Goal: Ask a question: Seek information or help from site administrators or community

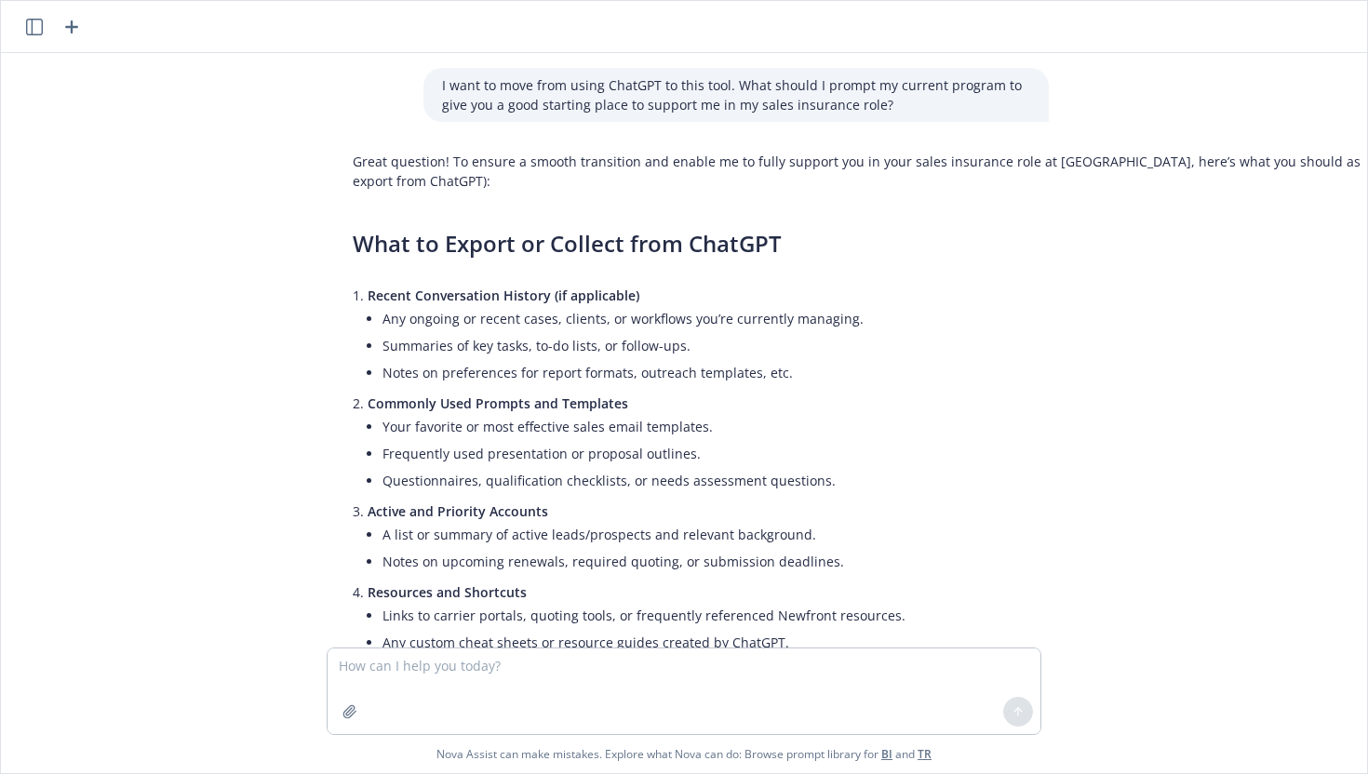
scroll to position [583, 0]
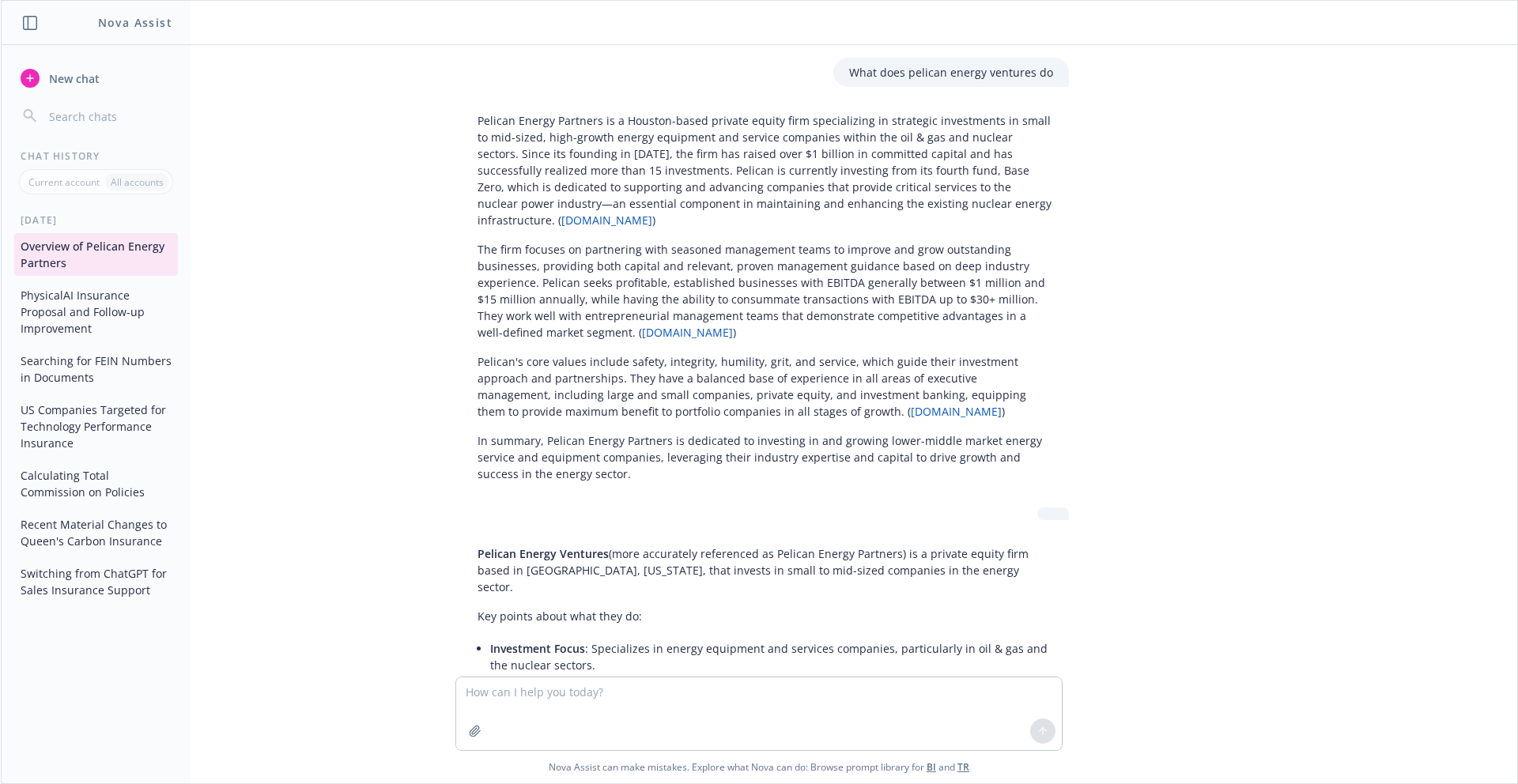
scroll to position [1754, 0]
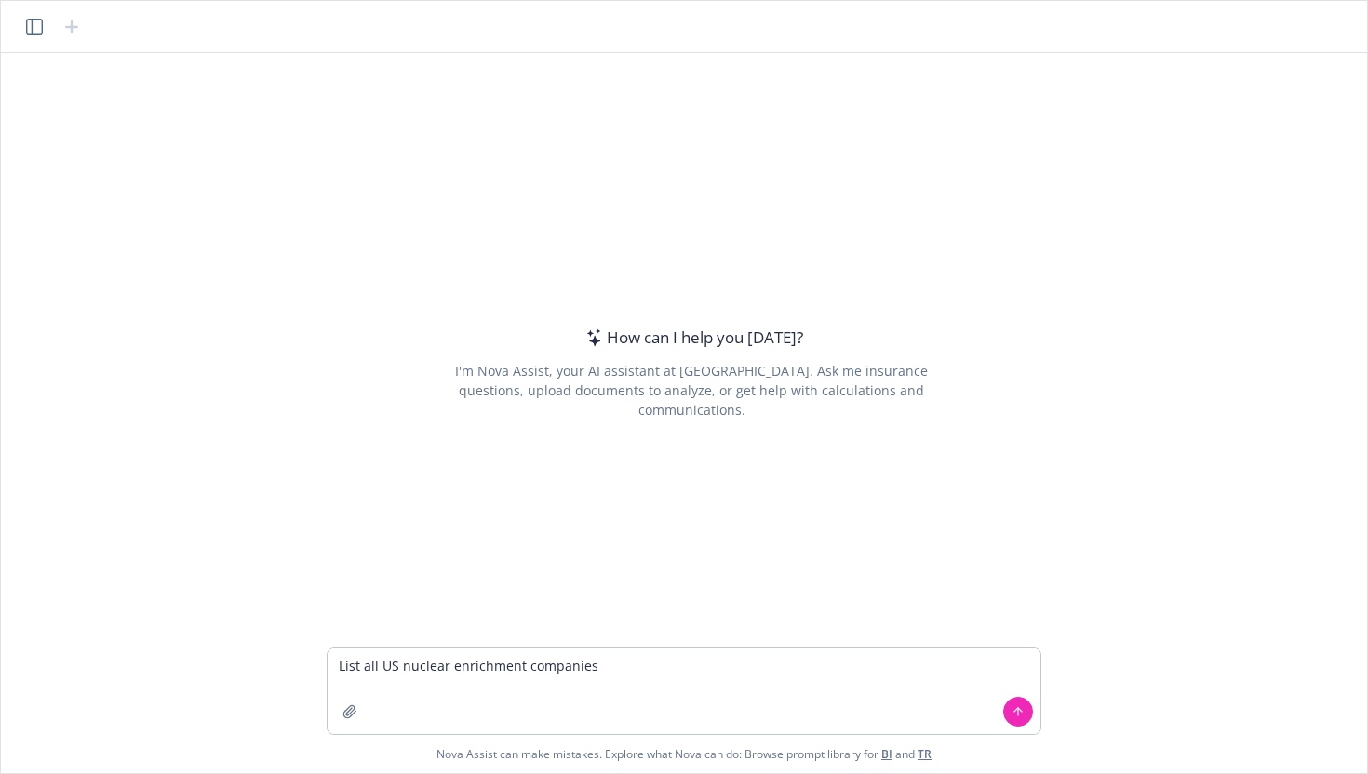
type textarea "List all US nuclear enrichment companies"
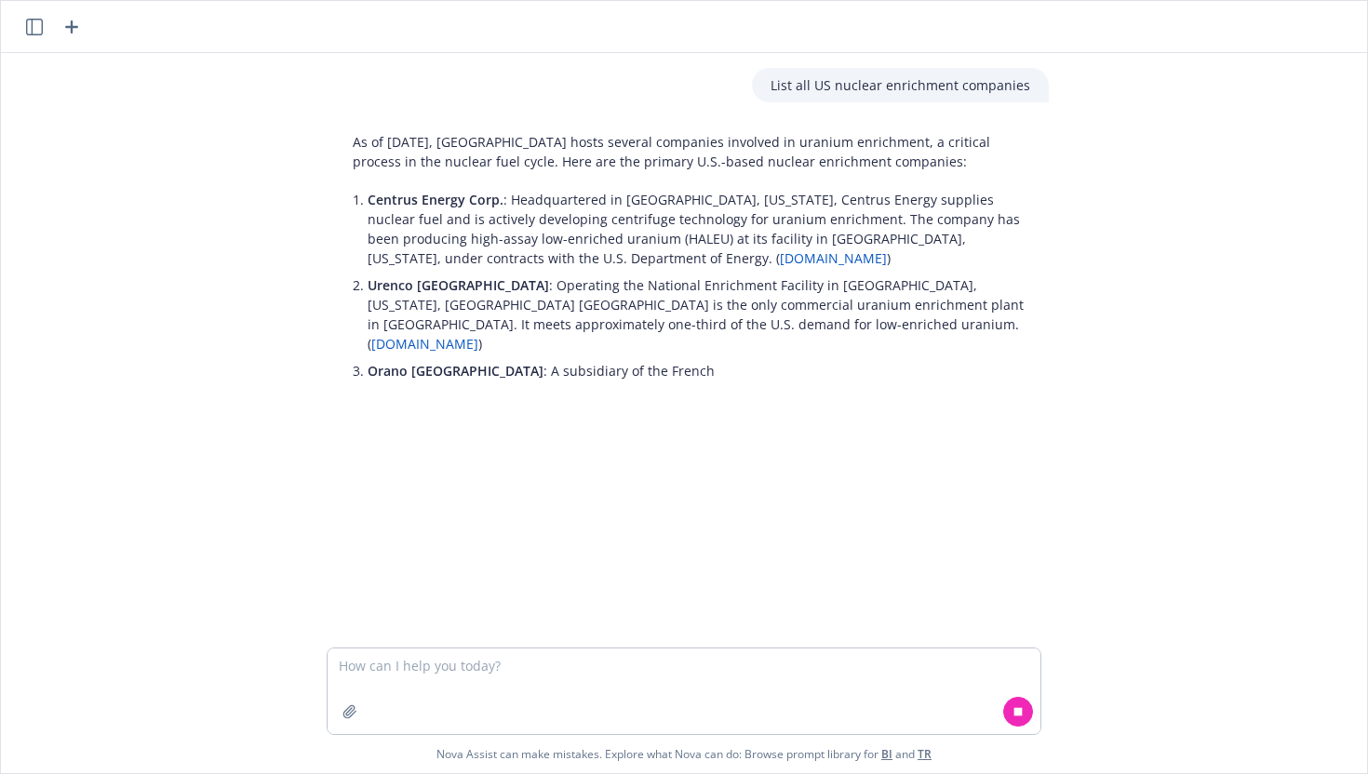
click at [478, 662] on textarea at bounding box center [684, 692] width 713 height 86
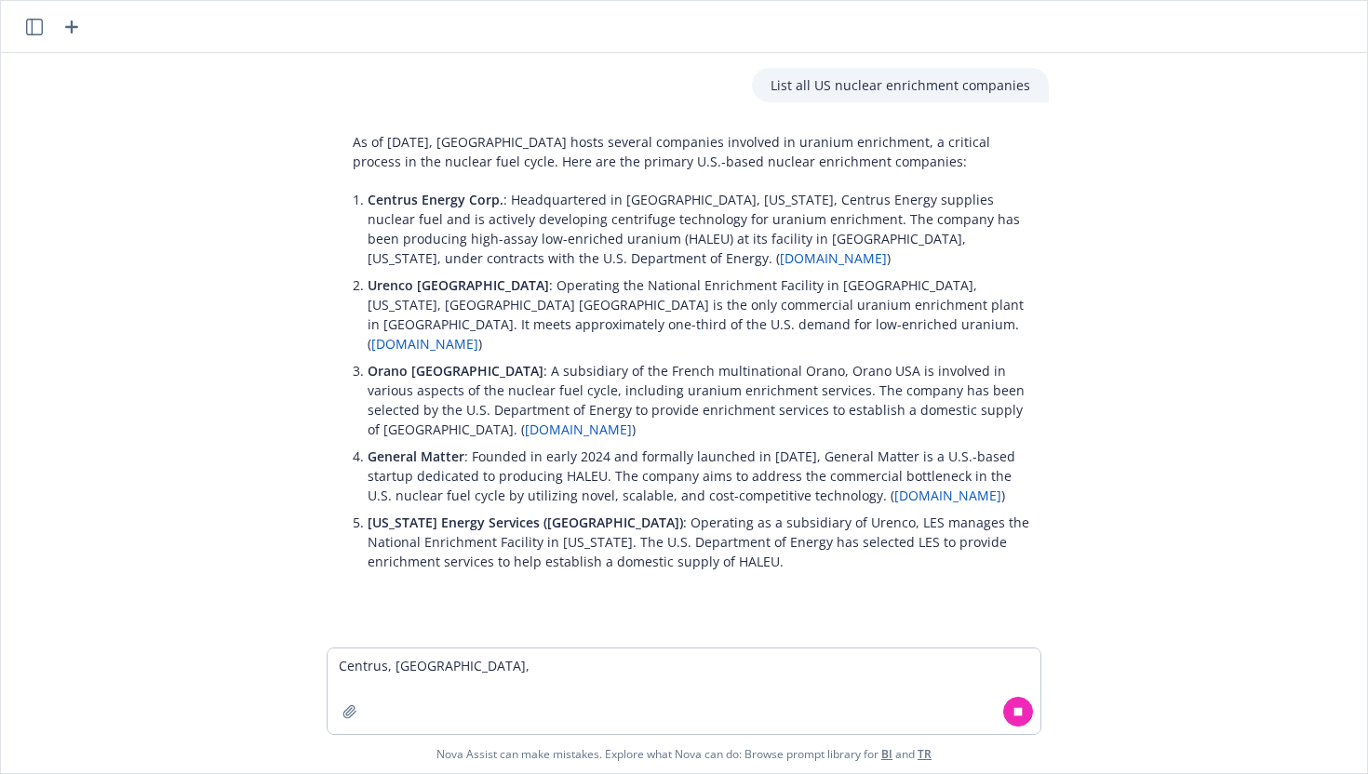
type textarea "Centrus, [GEOGRAPHIC_DATA],"
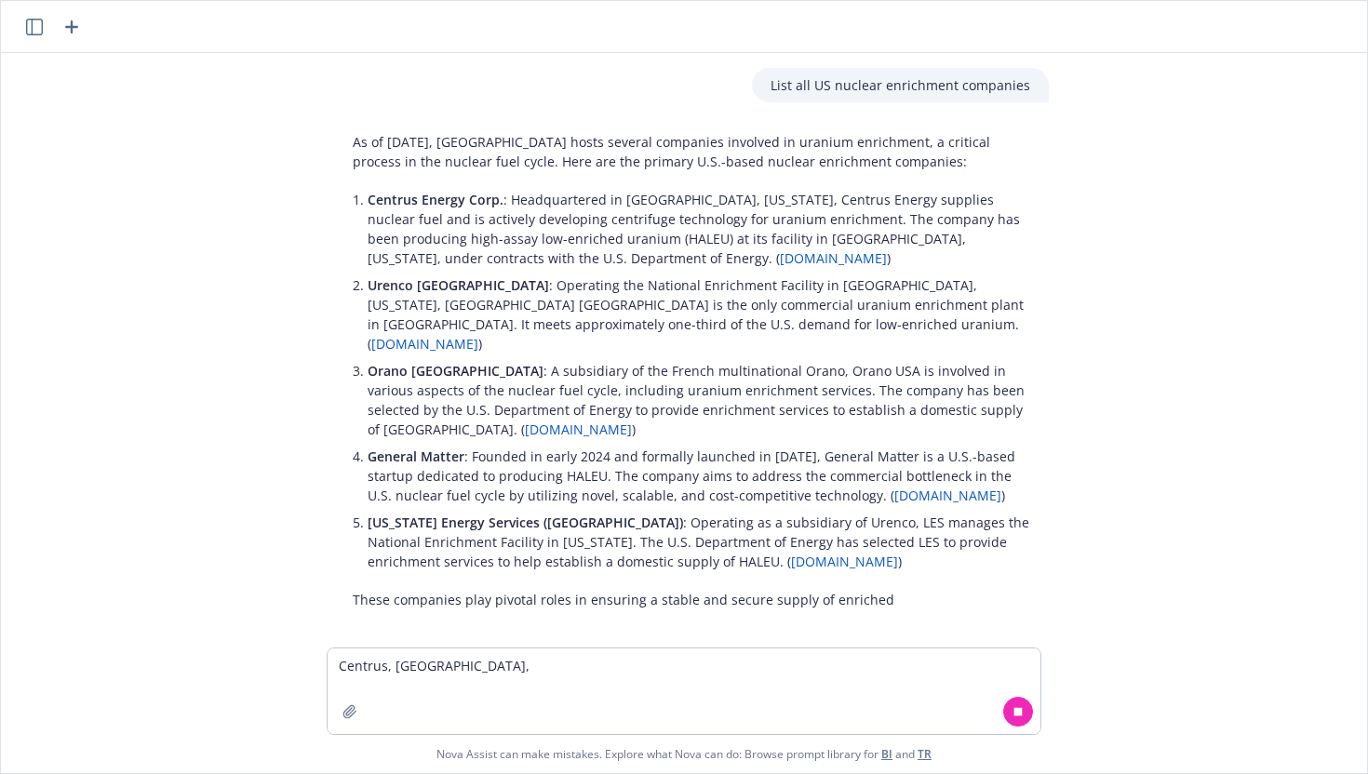
scroll to position [14, 0]
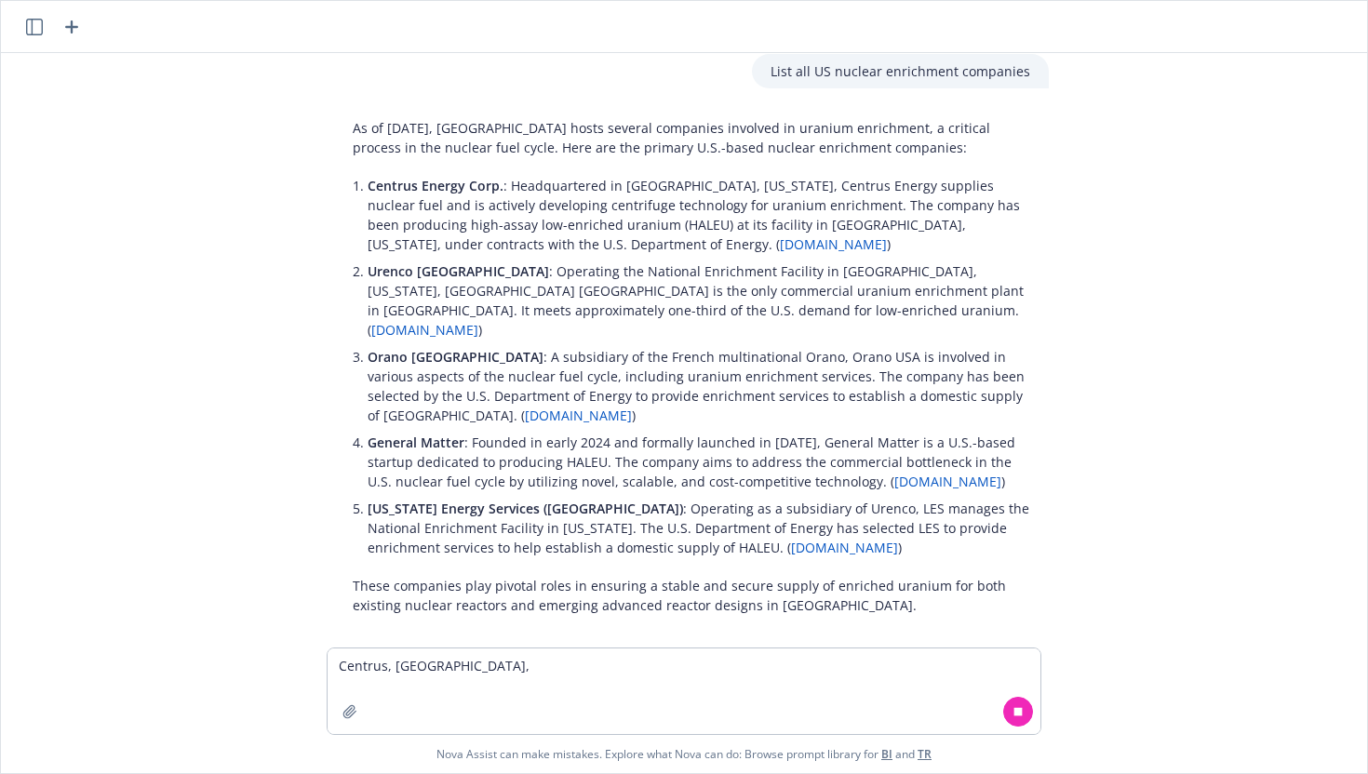
click at [493, 666] on textarea "Centrus, [GEOGRAPHIC_DATA]," at bounding box center [684, 692] width 713 height 86
type textarea "Is standard nuclear (the startup) an enrichment company"
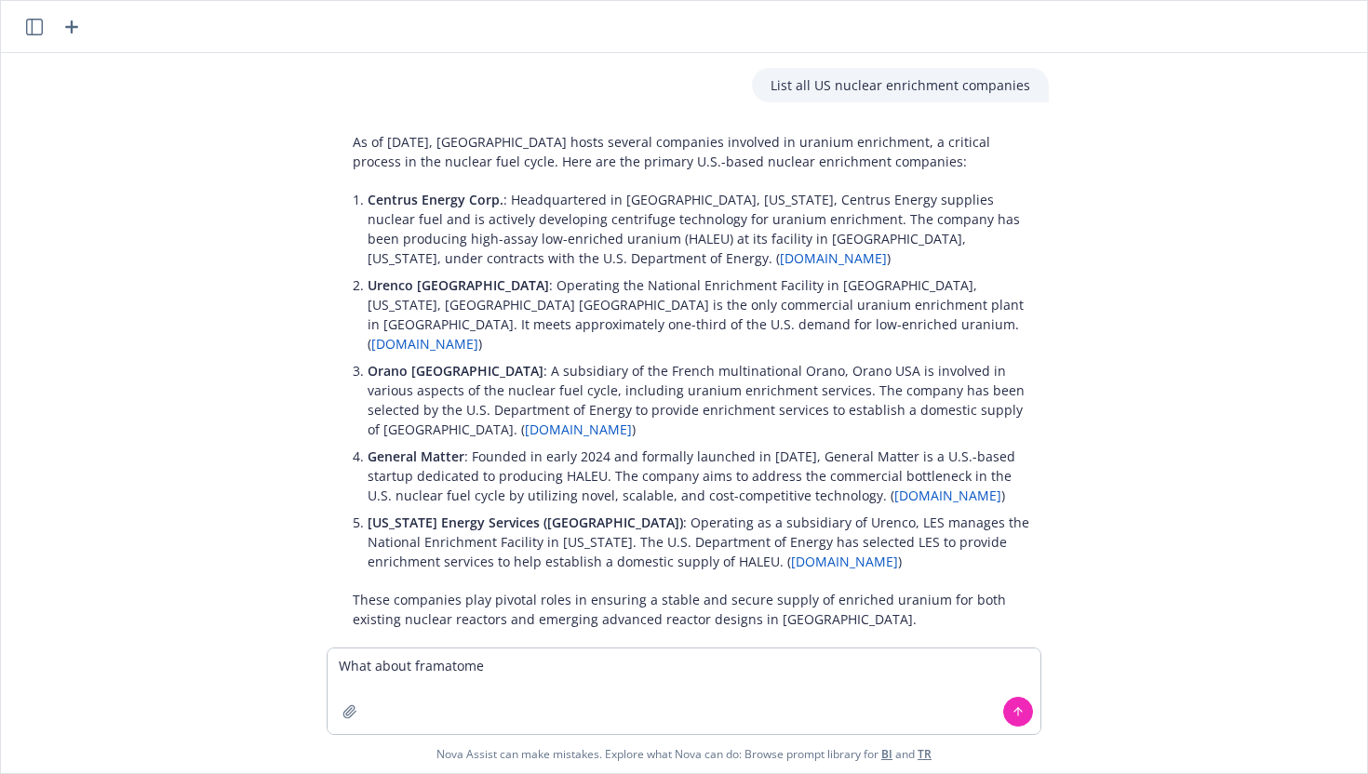
type textarea "What about framatome"
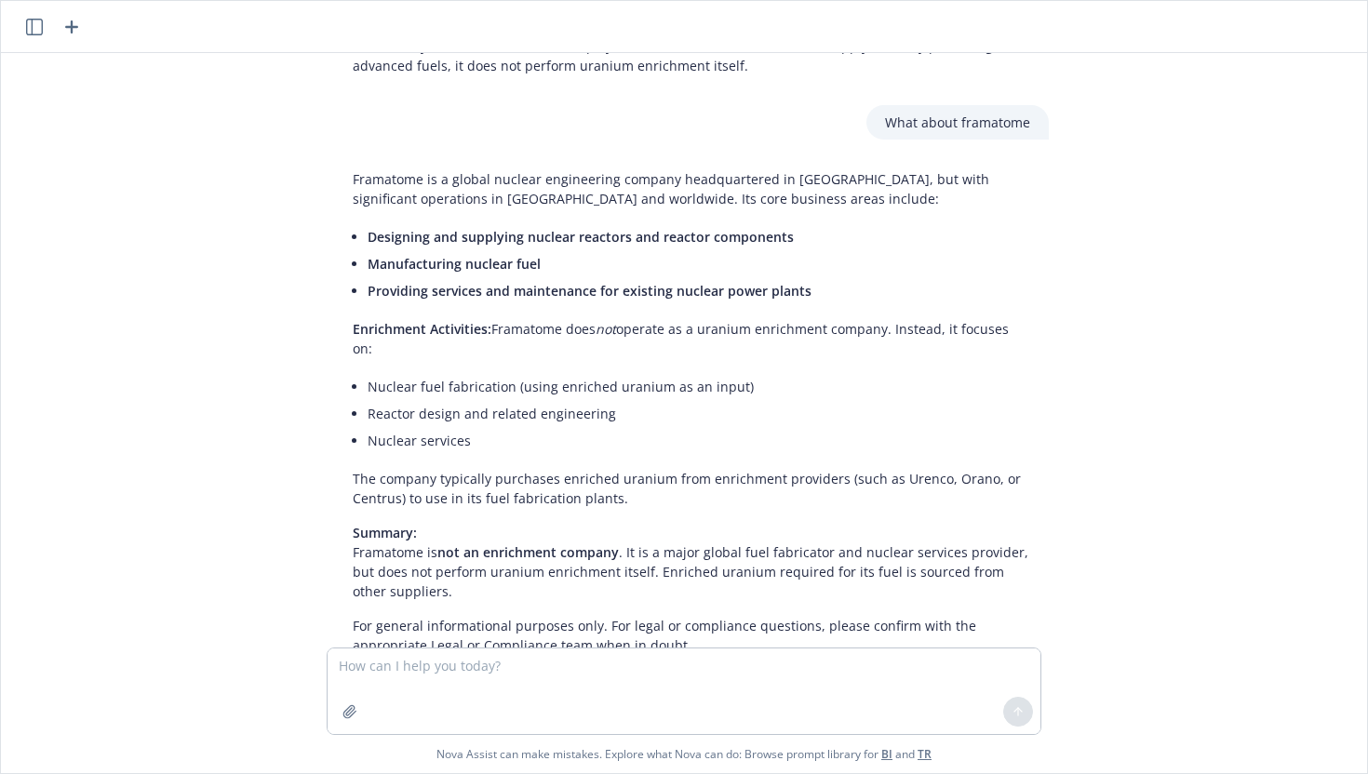
scroll to position [1045, 0]
click at [516, 522] on p "Summary: Framatome is not an enrichment company . It is a major global fuel fab…" at bounding box center [692, 561] width 678 height 78
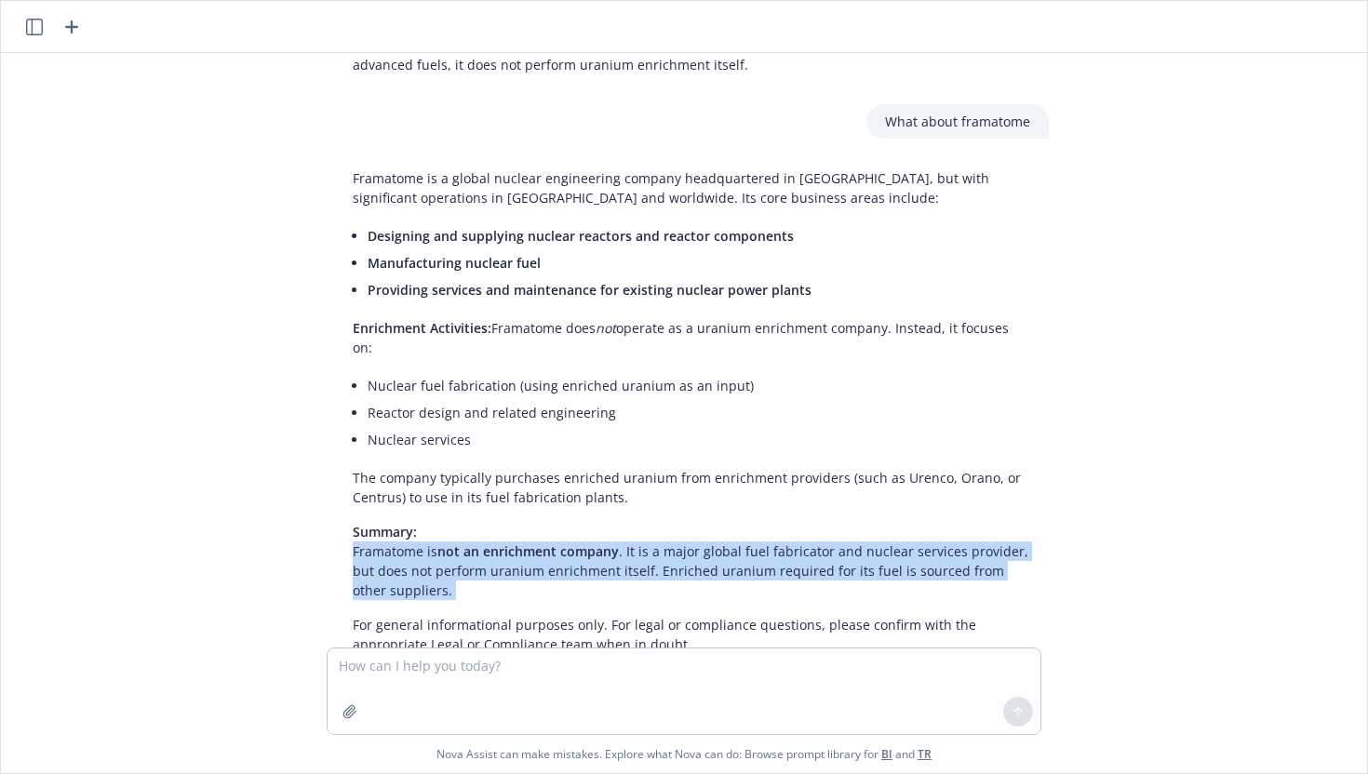
click at [516, 522] on p "Summary: Framatome is not an enrichment company . It is a major global fuel fab…" at bounding box center [692, 561] width 678 height 78
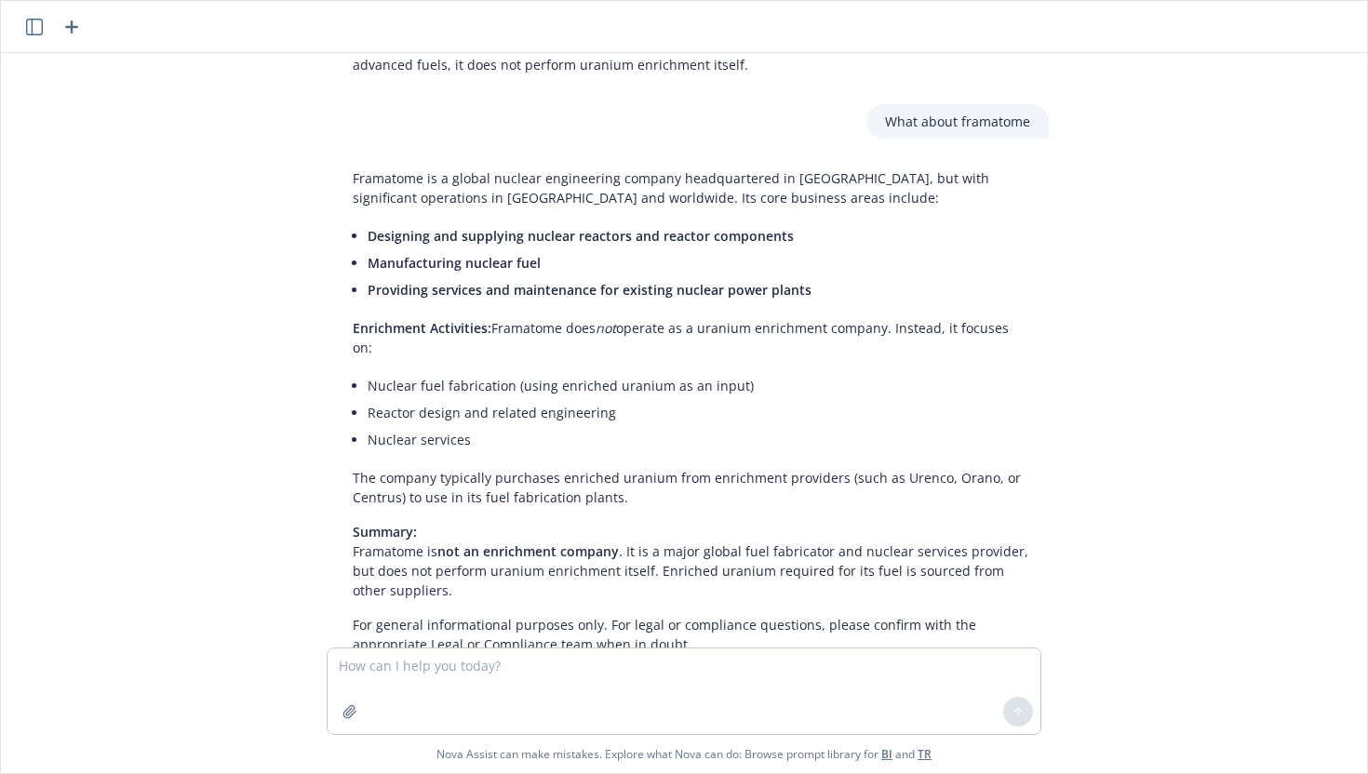
click at [476, 522] on p "Summary: Framatome is not an enrichment company . It is a major global fuel fab…" at bounding box center [692, 561] width 678 height 78
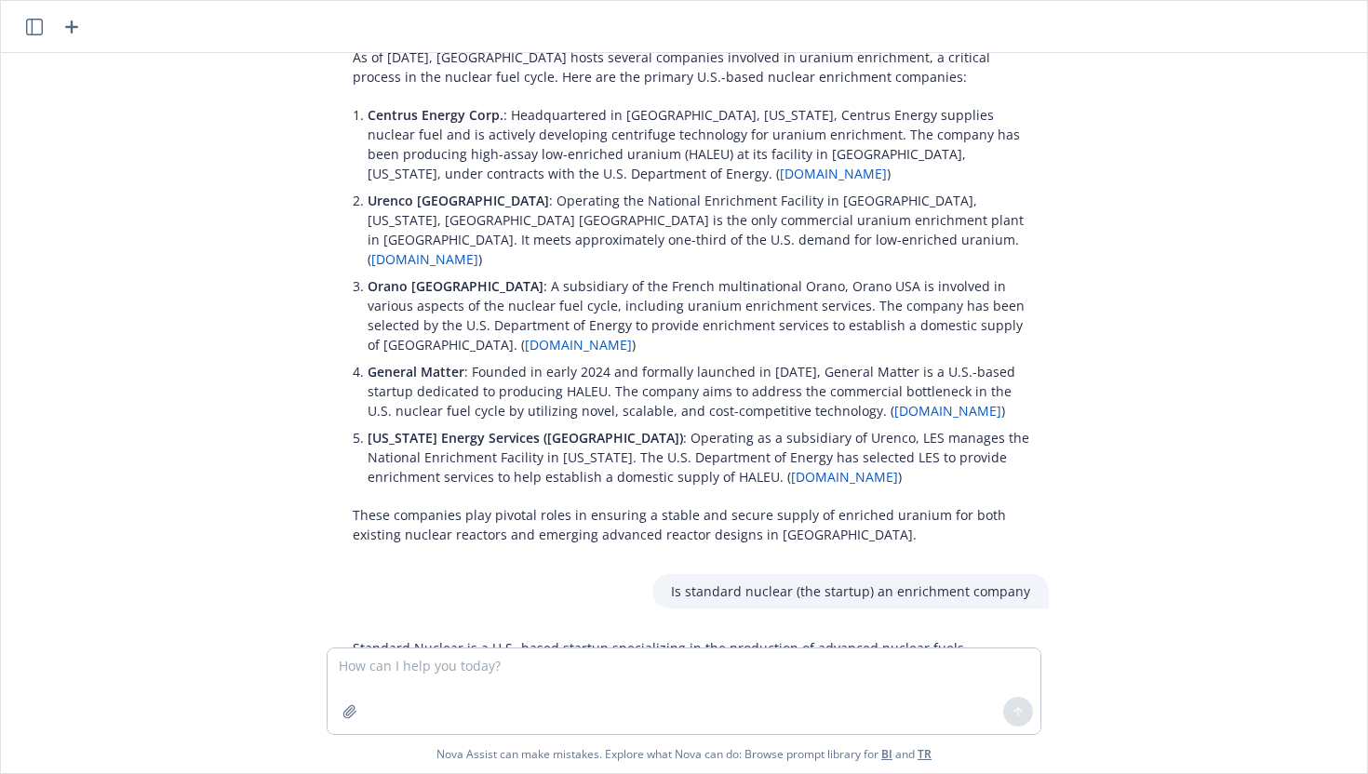
scroll to position [62, 0]
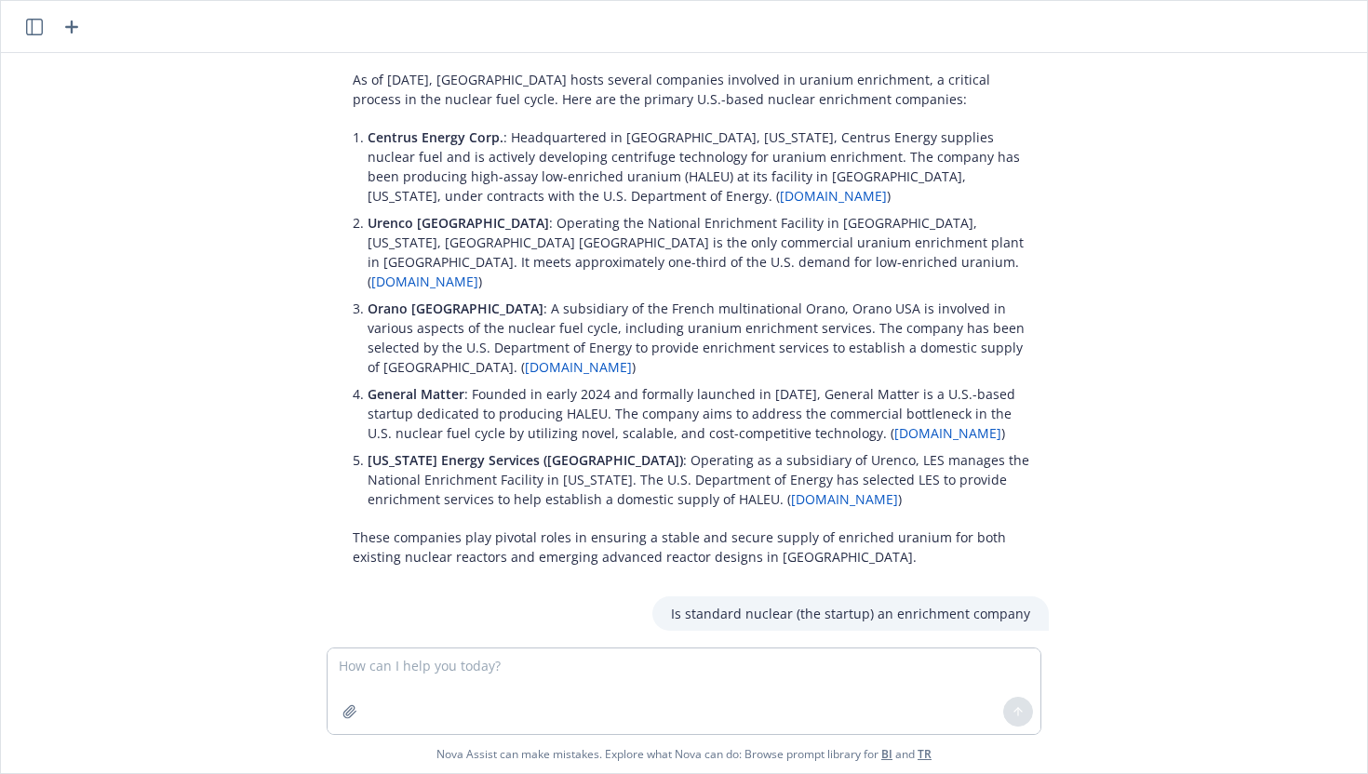
click at [499, 451] on span "[US_STATE] Energy Services ([GEOGRAPHIC_DATA])" at bounding box center [526, 460] width 316 height 18
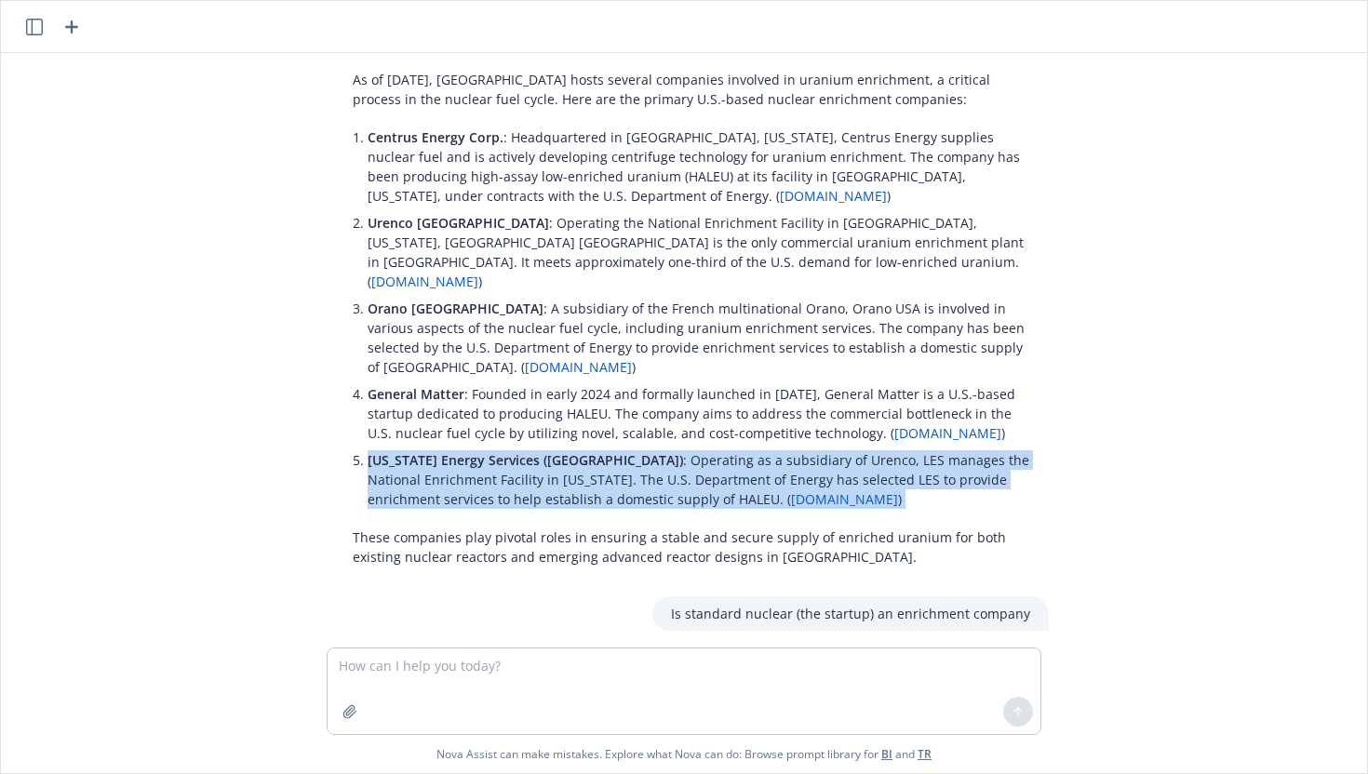
click at [499, 451] on span "[US_STATE] Energy Services ([GEOGRAPHIC_DATA])" at bounding box center [526, 460] width 316 height 18
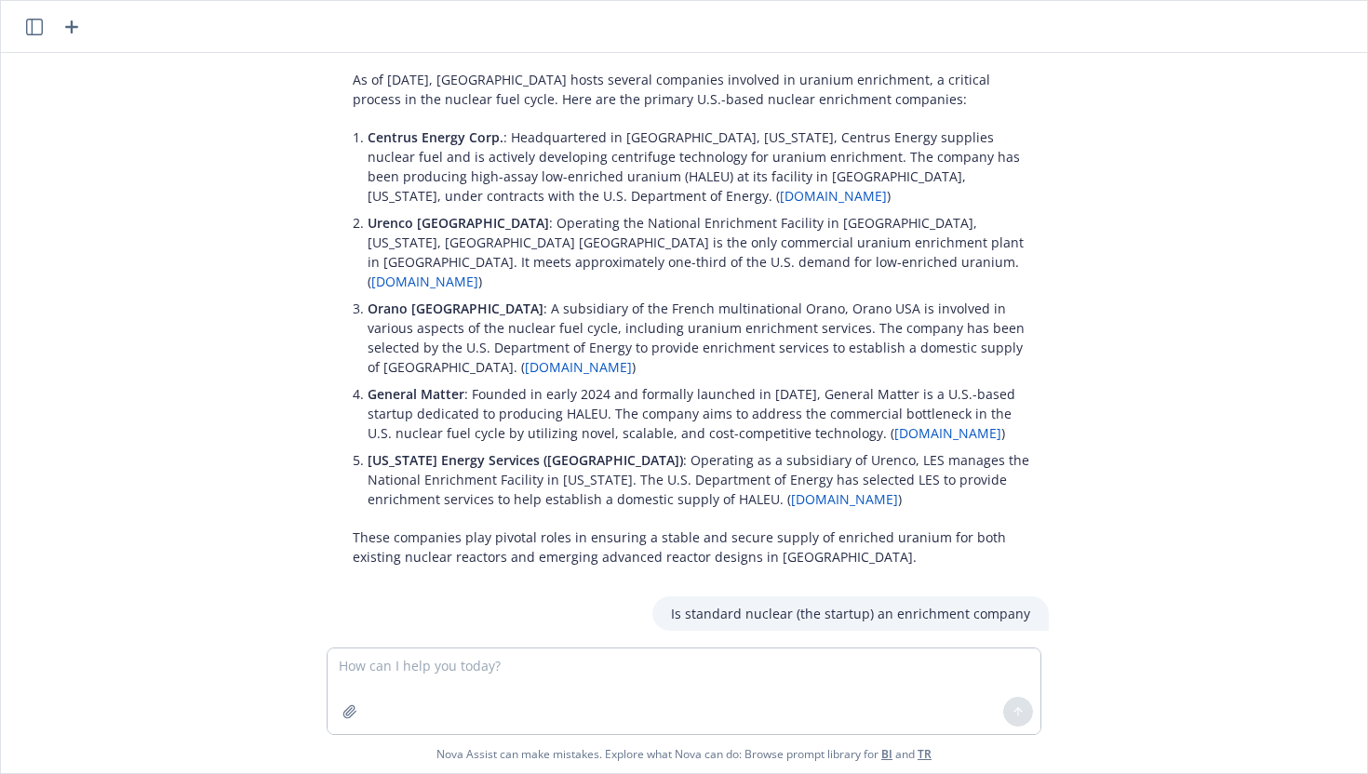
click at [544, 461] on p "[US_STATE] Energy Services (LES) : Operating as a subsidiary of Urenco, LES man…" at bounding box center [699, 480] width 663 height 59
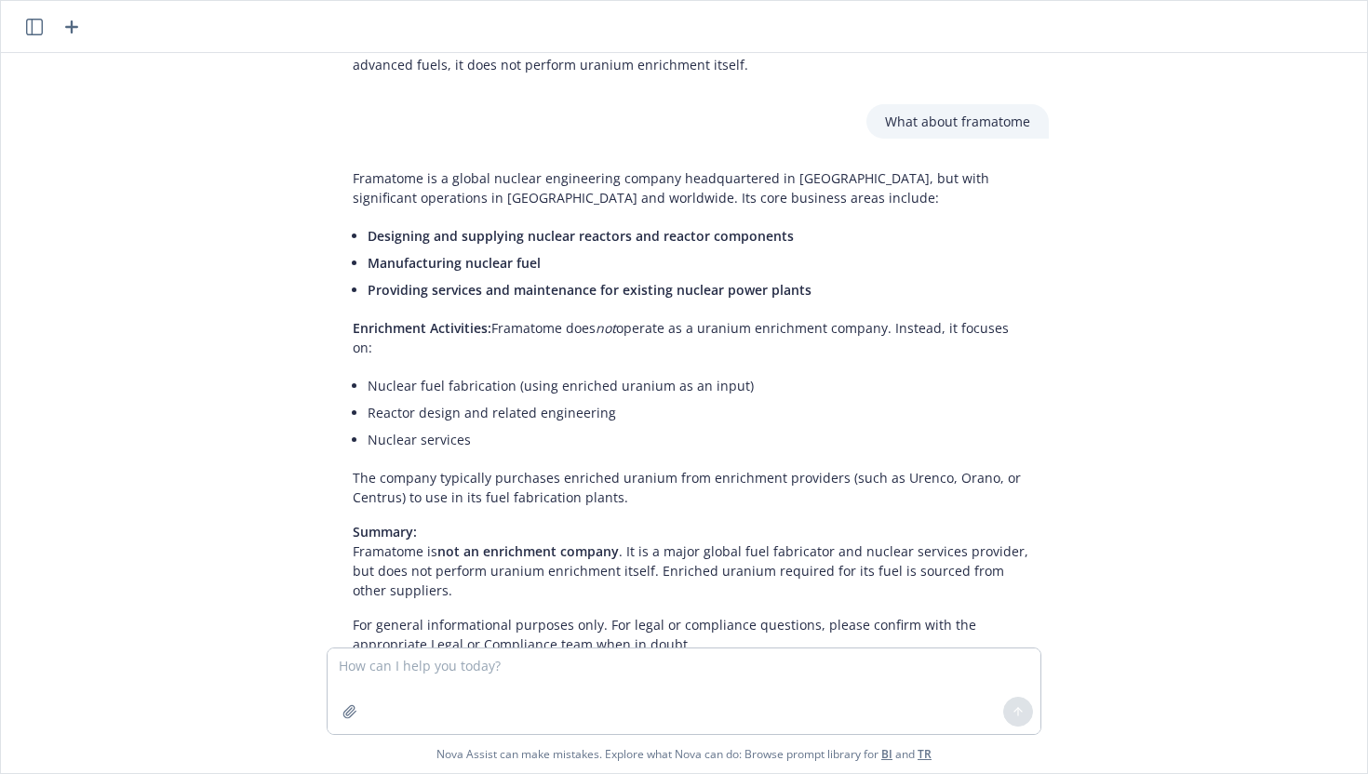
scroll to position [1043, 0]
